Goal: Information Seeking & Learning: Learn about a topic

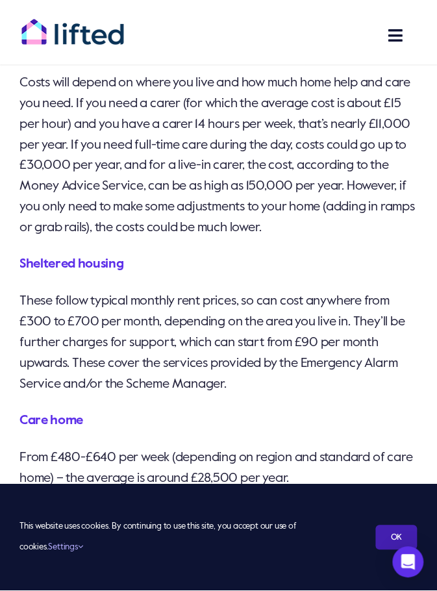
click at [390, 532] on link "OK" at bounding box center [397, 537] width 42 height 25
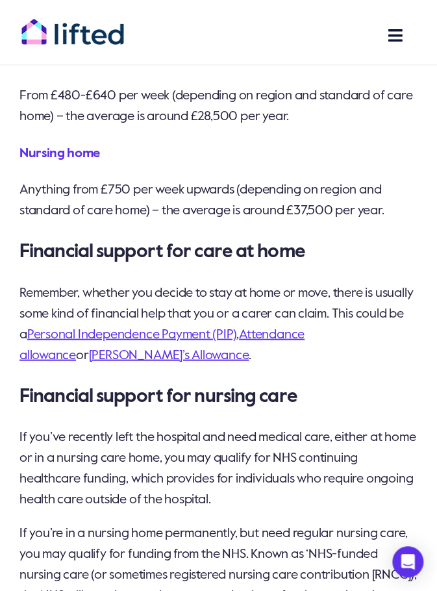
scroll to position [2438, 0]
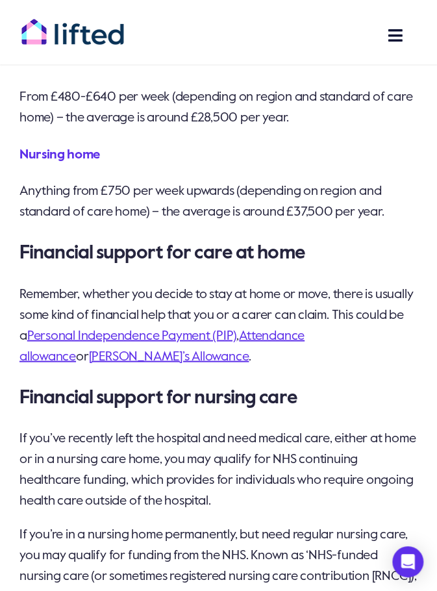
click at [208, 333] on link "Personal Independence Payment (PIP)" at bounding box center [132, 336] width 210 height 13
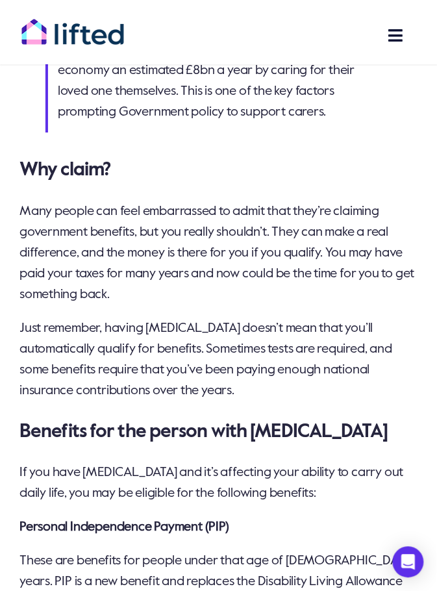
scroll to position [1153, 0]
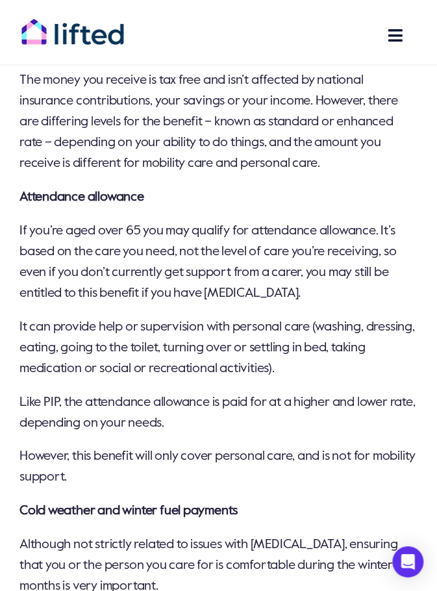
scroll to position [1777, 0]
